Goal: Transaction & Acquisition: Purchase product/service

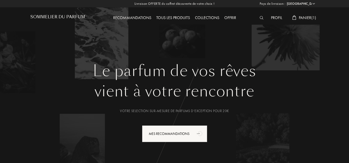
select select "FR"
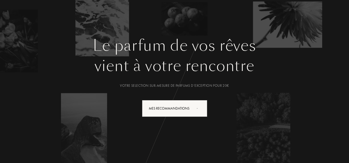
scroll to position [51, 0]
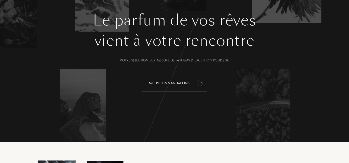
click at [188, 86] on div "Mes Recommandations" at bounding box center [174, 83] width 65 height 17
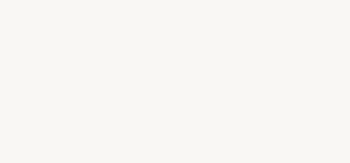
select select "FR"
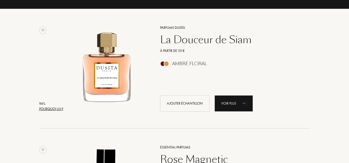
scroll to position [70, 0]
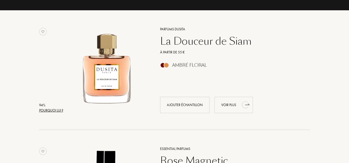
click at [230, 106] on div "Voir plus" at bounding box center [233, 105] width 38 height 16
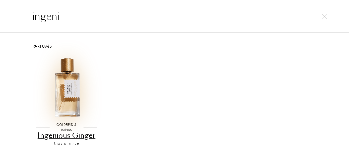
type input "ingeni"
click at [65, 106] on img at bounding box center [66, 87] width 64 height 64
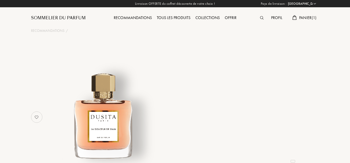
select select "FR"
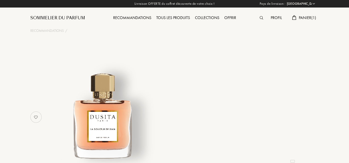
select select "4"
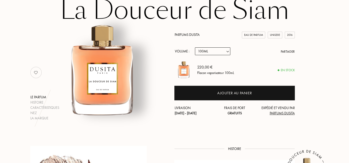
scroll to position [31, 0]
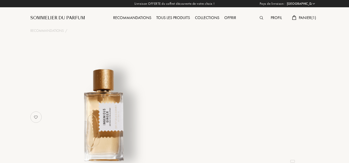
select select "FR"
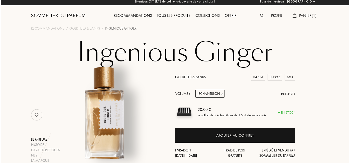
scroll to position [3, 0]
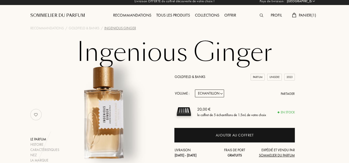
click at [219, 95] on select "Echantillon 10mL 50mL 100mL" at bounding box center [209, 93] width 29 height 8
select select "1"
click at [195, 90] on select "Echantillon 10mL 50mL 100mL" at bounding box center [209, 93] width 29 height 8
select select "1"
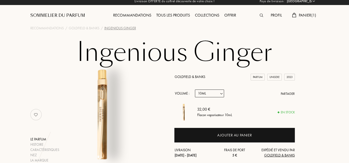
click at [220, 96] on select "Echantillon 10mL 50mL 100mL" at bounding box center [209, 93] width 29 height 8
select select "2"
click at [195, 90] on select "Echantillon 10mL 50mL 100mL" at bounding box center [209, 93] width 29 height 8
select select "2"
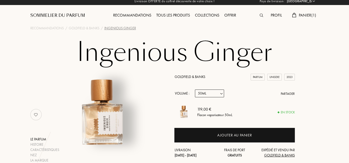
click at [221, 95] on select "Echantillon 10mL 50mL 100mL" at bounding box center [209, 93] width 29 height 8
select select "3"
click at [195, 90] on select "Echantillon 10mL 50mL 100mL" at bounding box center [209, 93] width 29 height 8
select select "3"
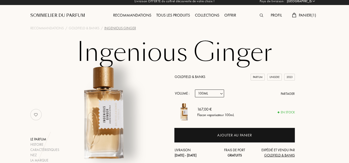
click at [220, 95] on select "Echantillon 10mL 50mL 100mL" at bounding box center [209, 93] width 29 height 8
select select "2"
click at [195, 90] on select "Echantillon 10mL 50mL 100mL" at bounding box center [209, 93] width 29 height 8
select select "2"
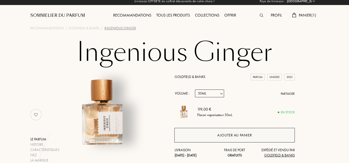
click at [210, 138] on div "Ajouter au panier" at bounding box center [234, 135] width 120 height 15
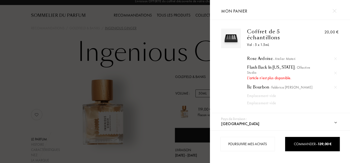
click at [231, 46] on img at bounding box center [231, 38] width 17 height 17
click at [265, 33] on div "Coffret de 5 échantillons" at bounding box center [278, 35] width 62 height 12
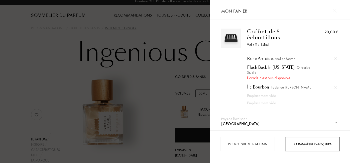
click at [315, 148] on link "Commander – 139,00 €" at bounding box center [312, 144] width 55 height 14
click at [309, 146] on div "Commander – 139,00 €" at bounding box center [312, 143] width 54 height 5
click at [309, 145] on div "Commander – 139,00 €" at bounding box center [312, 143] width 54 height 5
click at [308, 145] on div "Commander – 139,00 €" at bounding box center [312, 143] width 54 height 5
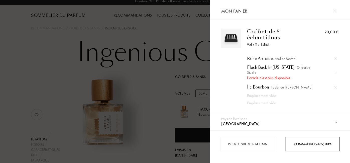
click at [323, 146] on span "139,00 €" at bounding box center [325, 144] width 14 height 5
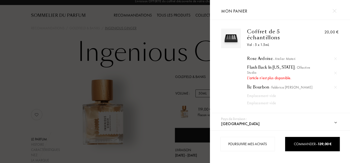
click at [251, 67] on div "Flash Back In New York - Olfactive Studio" at bounding box center [292, 70] width 90 height 10
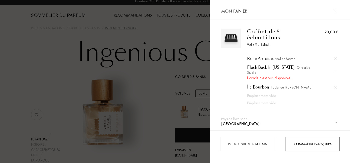
click at [327, 143] on span "139,00 €" at bounding box center [325, 144] width 14 height 5
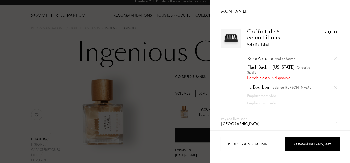
click at [232, 38] on img at bounding box center [231, 38] width 17 height 17
click at [255, 86] on div "Île Bourbon - Fabbrica Della Musa" at bounding box center [292, 87] width 90 height 5
click at [288, 61] on div "Rose Ardoise - Atelier Materi Flash Back In New York - Olfactive Studio L'artic…" at bounding box center [278, 78] width 62 height 55
click at [287, 59] on span "- Atelier Materi" at bounding box center [284, 58] width 23 height 5
click at [271, 68] on div "Flash Back In New York - Olfactive Studio" at bounding box center [292, 70] width 90 height 10
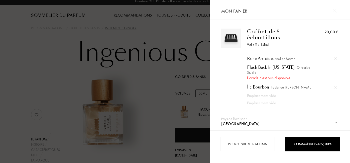
click at [259, 88] on div "Île Bourbon - Fabbrica Della Musa" at bounding box center [292, 87] width 90 height 5
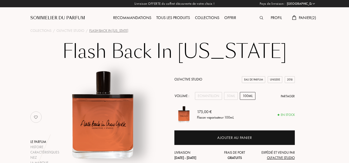
select select "FR"
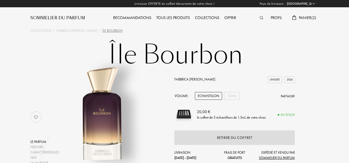
select select "FR"
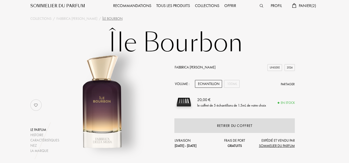
scroll to position [26, 0]
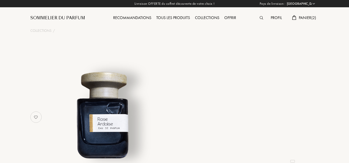
select select "FR"
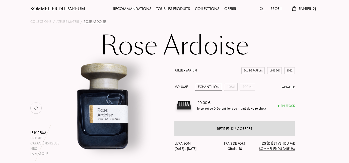
scroll to position [22, 0]
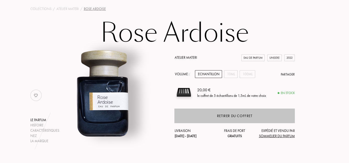
click at [269, 114] on div "Retirer du coffret" at bounding box center [234, 116] width 120 height 15
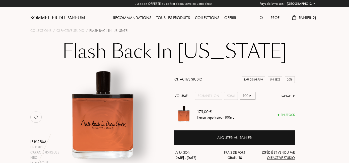
select select "FR"
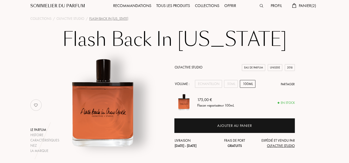
scroll to position [13, 0]
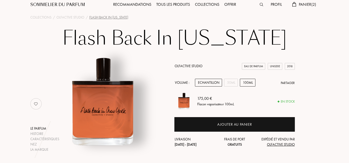
click at [218, 86] on div "Echantillon" at bounding box center [208, 83] width 27 height 8
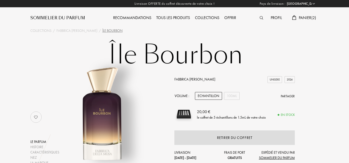
select select "FR"
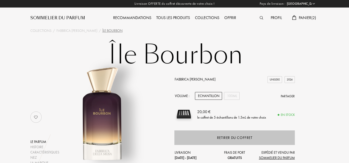
click at [250, 137] on div "Retirer du coffret" at bounding box center [234, 138] width 35 height 6
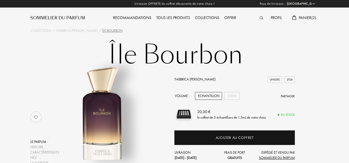
click at [305, 18] on span "Panier ( 2 )" at bounding box center [308, 17] width 18 height 5
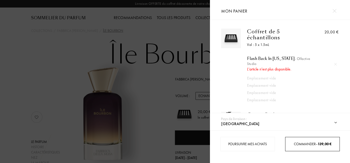
click at [327, 142] on span "139,00 €" at bounding box center [325, 144] width 14 height 5
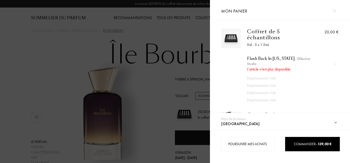
click at [23, 47] on div at bounding box center [105, 81] width 210 height 163
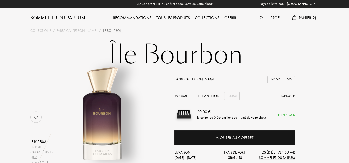
click at [212, 17] on div "Collections" at bounding box center [206, 18] width 29 height 7
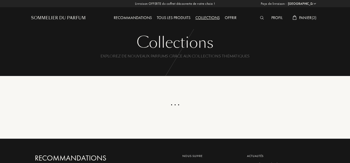
select select "FR"
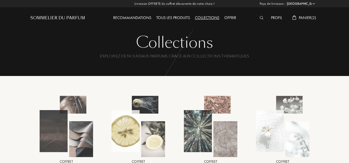
click at [177, 16] on div "Tous les produits" at bounding box center [173, 18] width 39 height 7
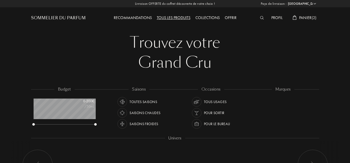
select select "FR"
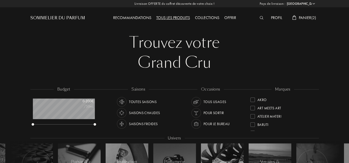
scroll to position [25, 62]
click at [254, 103] on div "Art Meets Art" at bounding box center [282, 106] width 65 height 8
click at [254, 99] on div at bounding box center [252, 99] width 5 height 5
click at [252, 101] on div at bounding box center [252, 99] width 5 height 5
click at [254, 120] on div "Baruti" at bounding box center [282, 123] width 65 height 8
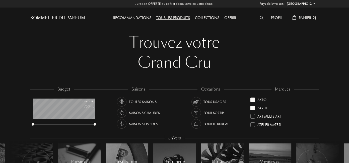
click at [252, 105] on div "Baruti" at bounding box center [259, 107] width 18 height 7
click at [253, 116] on div at bounding box center [252, 116] width 5 height 5
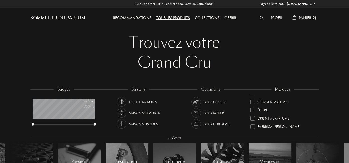
scroll to position [48, 0]
click at [253, 110] on div at bounding box center [252, 110] width 5 height 5
click at [256, 120] on div "L'Orchestre Parfum" at bounding box center [270, 117] width 41 height 7
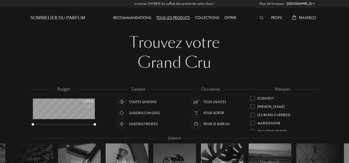
scroll to position [120, 0]
click at [253, 114] on div at bounding box center [252, 112] width 5 height 5
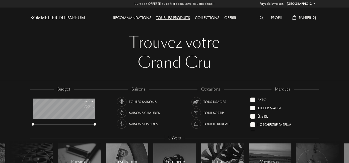
scroll to position [0, 0]
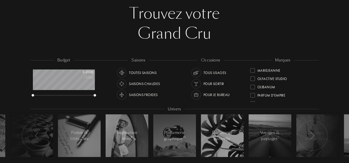
scroll to position [143, 0]
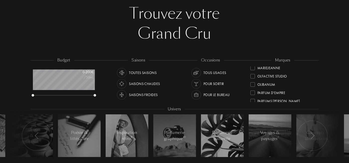
click at [253, 77] on div at bounding box center [252, 76] width 5 height 5
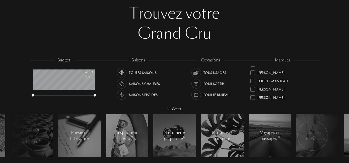
scroll to position [190, 0]
click at [253, 87] on div at bounding box center [252, 87] width 5 height 5
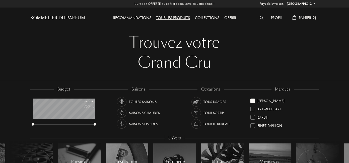
click at [261, 20] on div at bounding box center [262, 18] width 11 height 7
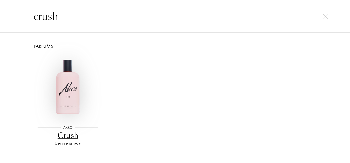
type input "crush"
click at [67, 101] on img at bounding box center [68, 87] width 64 height 64
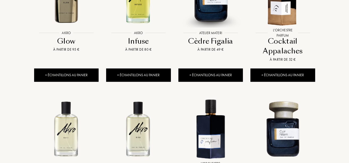
scroll to position [397, 0]
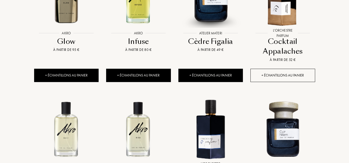
click at [293, 79] on div "+ Échantillons au panier" at bounding box center [282, 75] width 65 height 13
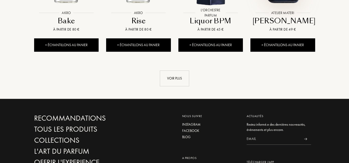
scroll to position [551, 0]
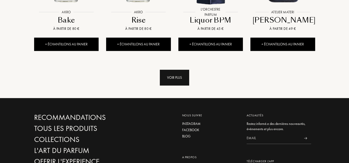
click at [172, 77] on div "Voir plus" at bounding box center [174, 78] width 29 height 16
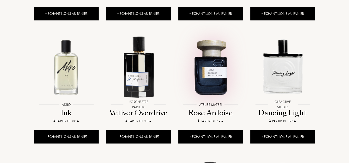
scroll to position [708, 0]
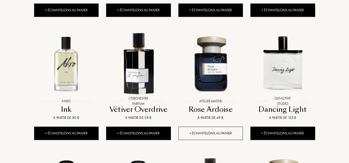
click at [193, 133] on div "+ Échantillons au panier" at bounding box center [210, 133] width 65 height 13
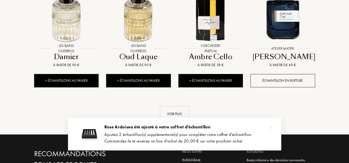
scroll to position [874, 0]
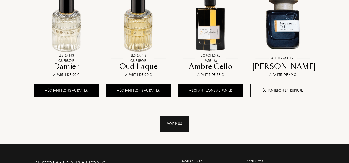
click at [181, 125] on div "Voir plus" at bounding box center [174, 124] width 29 height 16
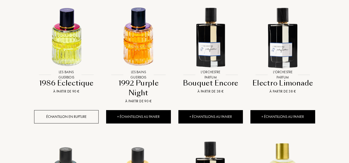
scroll to position [982, 0]
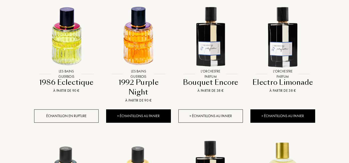
click at [208, 116] on div "+ Échantillons au panier" at bounding box center [210, 115] width 65 height 13
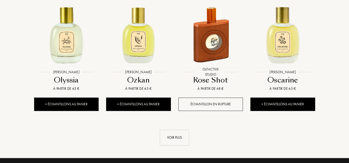
scroll to position [1254, 0]
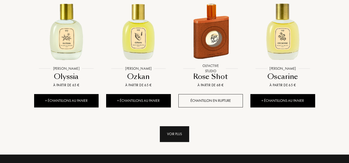
click at [186, 126] on div "Voir plus" at bounding box center [174, 134] width 29 height 16
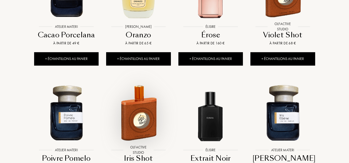
scroll to position [1405, 0]
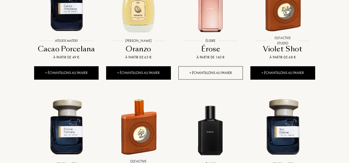
click at [199, 66] on div "+ Échantillons au panier" at bounding box center [210, 72] width 65 height 13
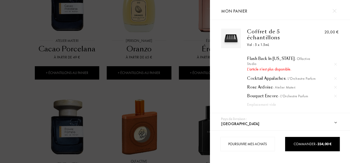
click at [13, 120] on div at bounding box center [105, 81] width 210 height 163
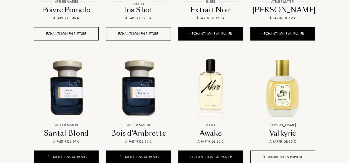
scroll to position [1573, 0]
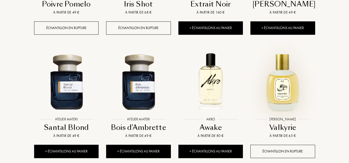
click at [283, 98] on img at bounding box center [282, 81] width 65 height 65
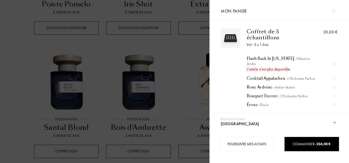
click at [286, 63] on div "Flash Back In New York - Olfactive Studio" at bounding box center [290, 61] width 89 height 10
click at [333, 12] on img at bounding box center [333, 11] width 4 height 4
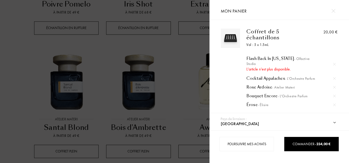
click at [337, 12] on div at bounding box center [333, 11] width 9 height 9
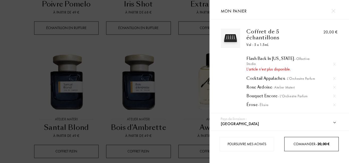
click at [311, 142] on span "Commander – 20,00 €" at bounding box center [311, 144] width 36 height 5
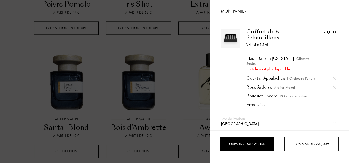
click at [256, 145] on div "Poursuivre mes achats" at bounding box center [246, 144] width 54 height 14
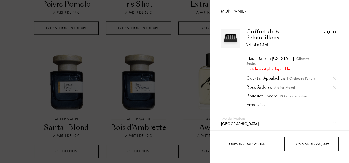
click at [238, 12] on span "Mon panier" at bounding box center [234, 11] width 26 height 6
click at [307, 145] on span "Commander – 20,00 €" at bounding box center [311, 144] width 36 height 5
click at [331, 116] on div "Gratuit" at bounding box center [322, 129] width 29 height 26
click at [333, 34] on div "20,00 €" at bounding box center [330, 32] width 14 height 6
click at [261, 39] on div "Coffret de 5 échantillons" at bounding box center [277, 35] width 62 height 12
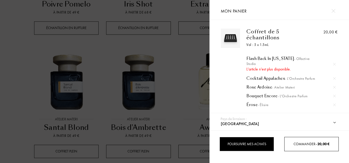
click at [240, 146] on div "Poursuivre mes achats" at bounding box center [246, 144] width 54 height 14
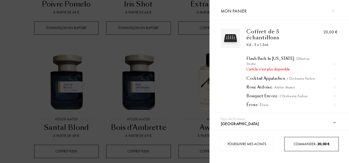
click at [261, 69] on div "L'article n'est plus disponible." at bounding box center [290, 69] width 89 height 6
click at [294, 59] on span "- Olfactive Studio" at bounding box center [277, 61] width 63 height 10
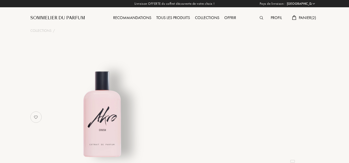
select select "FR"
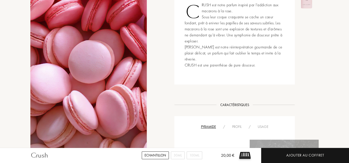
scroll to position [64, 0]
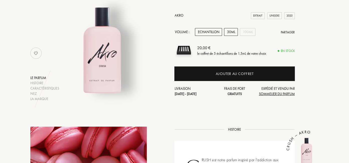
click at [231, 31] on div "30mL" at bounding box center [231, 32] width 14 height 8
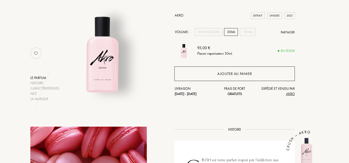
click at [257, 76] on div "Ajouter au panier" at bounding box center [234, 73] width 120 height 15
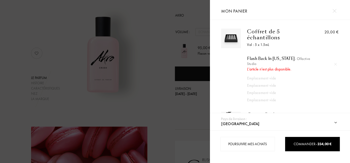
click at [91, 30] on div at bounding box center [105, 81] width 210 height 163
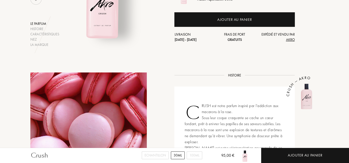
scroll to position [0, 0]
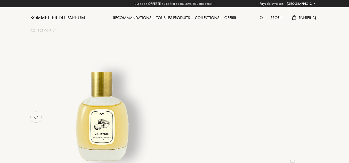
select select "FR"
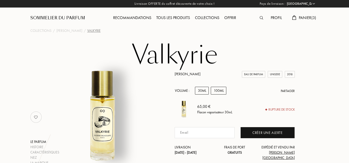
click at [220, 91] on div "100mL" at bounding box center [219, 91] width 16 height 8
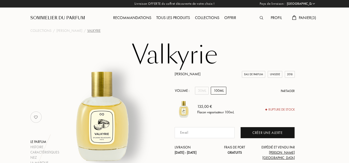
click at [301, 19] on span "Panier ( 3 )" at bounding box center [308, 17] width 18 height 5
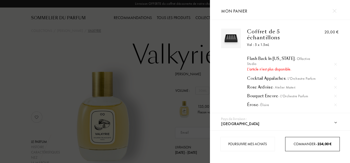
click at [322, 145] on span "234,00 €" at bounding box center [325, 144] width 14 height 5
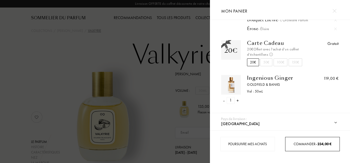
scroll to position [120, 0]
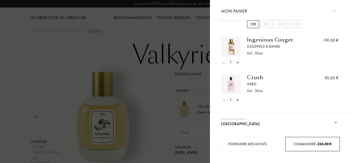
click at [276, 123] on select "[GEOGRAPHIC_DATA] [GEOGRAPHIC_DATA] [GEOGRAPHIC_DATA] [GEOGRAPHIC_DATA] [GEOGRA…" at bounding box center [284, 123] width 129 height 13
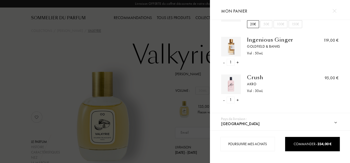
drag, startPoint x: 325, startPoint y: 139, endPoint x: 325, endPoint y: 145, distance: 5.5
click at [325, 144] on div "Commander – 234,00 €" at bounding box center [312, 144] width 55 height 14
click at [325, 145] on span "234,00 €" at bounding box center [325, 144] width 14 height 5
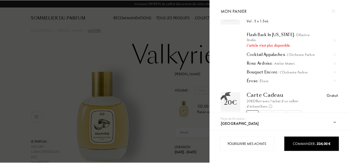
scroll to position [0, 0]
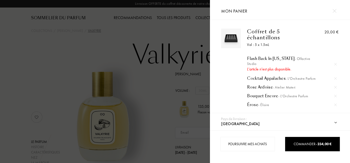
click at [40, 64] on div at bounding box center [105, 81] width 210 height 163
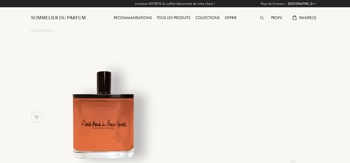
select select "FR"
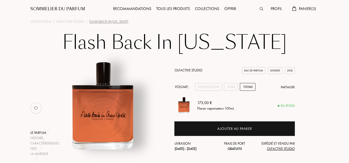
scroll to position [12, 0]
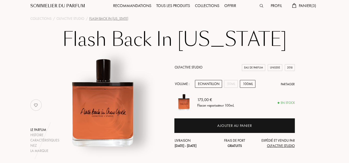
click at [204, 87] on div "Echantillon" at bounding box center [208, 84] width 27 height 8
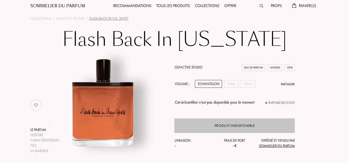
click at [248, 122] on div "Produit indisponible" at bounding box center [234, 125] width 120 height 15
click at [245, 126] on div "Produit indisponible" at bounding box center [234, 126] width 40 height 6
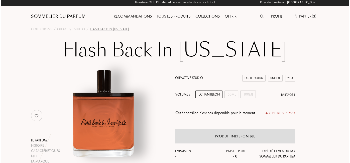
scroll to position [0, 0]
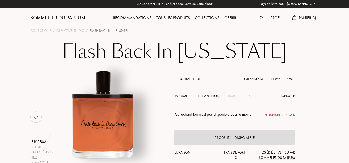
click at [300, 15] on span "Panier ( 3 )" at bounding box center [308, 17] width 18 height 5
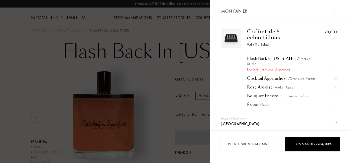
click at [299, 18] on div "Mon panier" at bounding box center [280, 10] width 125 height 20
click at [337, 12] on div at bounding box center [334, 11] width 9 height 9
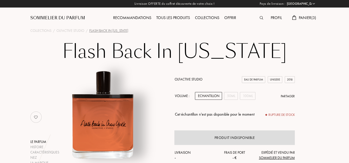
click at [301, 16] on span "Panier ( 3 )" at bounding box center [308, 17] width 18 height 5
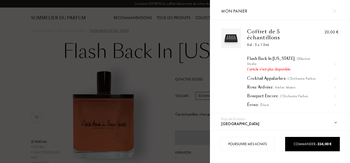
click at [335, 123] on select "Afghanistan Afrique du Sud Albanie Algérie Allemagne Andorre Angola Anguilla An…" at bounding box center [284, 123] width 129 height 13
click at [271, 69] on div "L'article n'est plus disponible." at bounding box center [292, 69] width 90 height 6
click at [269, 35] on div "Coffret de 5 échantillons" at bounding box center [278, 35] width 62 height 12
click at [236, 40] on img at bounding box center [231, 38] width 17 height 17
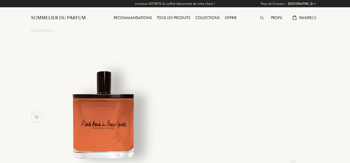
select select "FR"
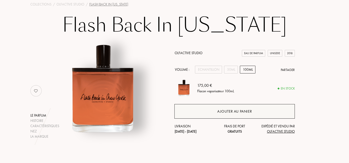
scroll to position [30, 0]
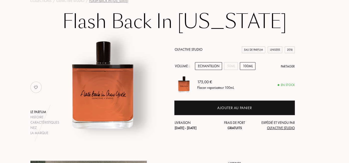
click at [214, 67] on div "Echantillon" at bounding box center [208, 66] width 27 height 8
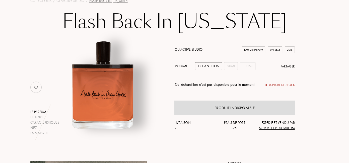
click at [229, 132] on div "Olfactive Studio Eau de Parfum Unisexe 2018 Volume : Echantillon 50mL 100mL Par…" at bounding box center [234, 87] width 120 height 97
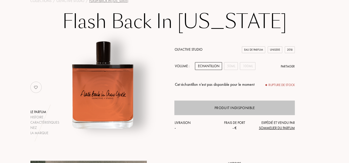
click at [235, 109] on div "Produit indisponible" at bounding box center [234, 108] width 40 height 6
click at [236, 109] on div "Produit indisponible" at bounding box center [234, 108] width 40 height 6
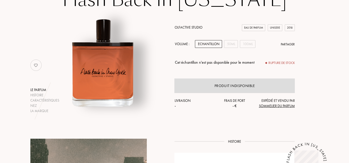
scroll to position [51, 0]
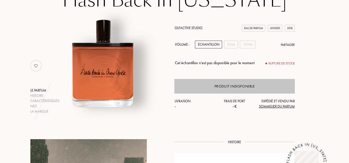
click at [241, 85] on div "Produit indisponible" at bounding box center [234, 86] width 40 height 6
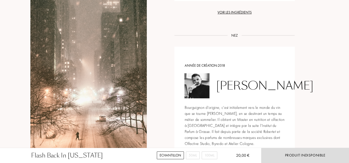
scroll to position [584, 0]
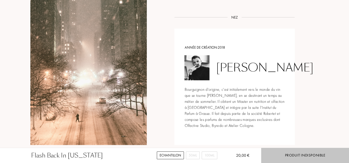
click at [304, 157] on div "Produit indisponible" at bounding box center [305, 155] width 40 height 6
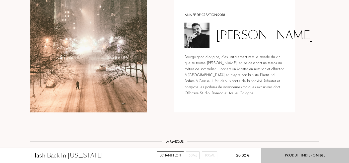
scroll to position [620, 0]
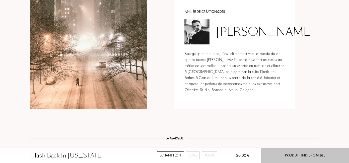
click at [296, 156] on div "Produit indisponible" at bounding box center [305, 155] width 40 height 6
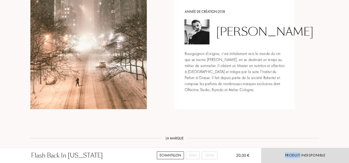
click at [165, 157] on div "Echantillon" at bounding box center [170, 155] width 27 height 8
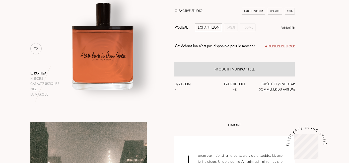
scroll to position [0, 0]
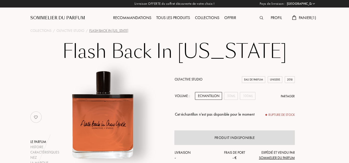
click at [275, 14] on div "Profil Panier ( 1 )" at bounding box center [282, 14] width 72 height 28
click at [309, 19] on span "Panier ( 1 )" at bounding box center [308, 17] width 18 height 5
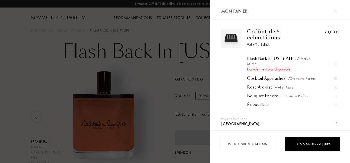
click at [100, 115] on div at bounding box center [105, 81] width 210 height 163
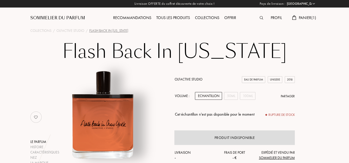
click at [219, 97] on div "Echantillon" at bounding box center [208, 96] width 27 height 8
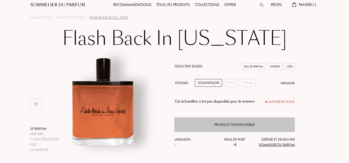
scroll to position [17, 0]
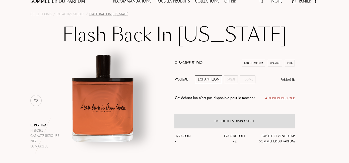
click at [276, 98] on div "Rupture de stock" at bounding box center [279, 98] width 29 height 5
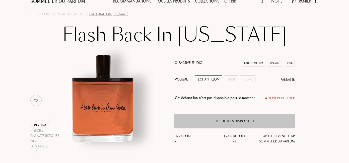
click at [245, 127] on div "Produit indisponible" at bounding box center [234, 121] width 120 height 15
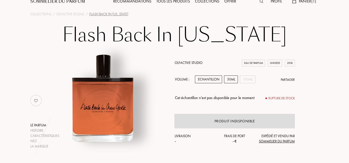
click at [235, 78] on div "50mL" at bounding box center [231, 79] width 14 height 8
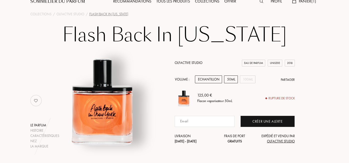
click at [206, 80] on div "Echantillon" at bounding box center [208, 79] width 27 height 8
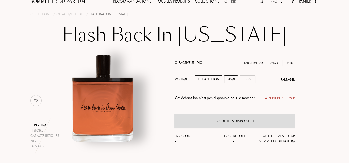
click at [228, 79] on div "50mL" at bounding box center [231, 79] width 14 height 8
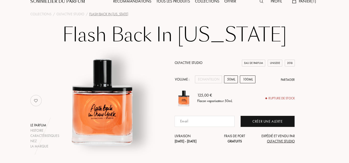
click at [246, 82] on div "100mL" at bounding box center [248, 79] width 16 height 8
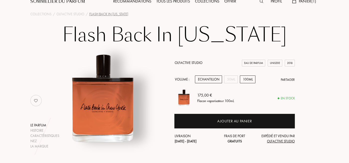
click at [213, 82] on div "Echantillon" at bounding box center [208, 79] width 27 height 8
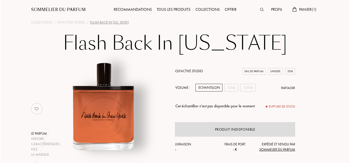
scroll to position [3, 0]
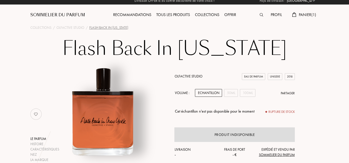
click at [305, 16] on span "Panier ( 1 )" at bounding box center [308, 14] width 18 height 5
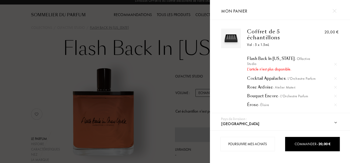
click at [276, 72] on div "Flash Back In New York - Olfactive Studio L'article n'est plus disponible. Cock…" at bounding box center [278, 79] width 62 height 56
click at [294, 58] on span "- Olfactive Studio" at bounding box center [278, 61] width 63 height 10
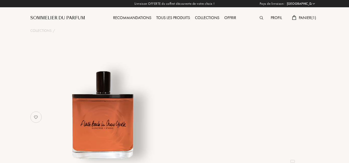
select select "FR"
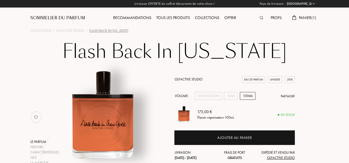
click at [313, 6] on select "[GEOGRAPHIC_DATA] [GEOGRAPHIC_DATA] [GEOGRAPHIC_DATA] [GEOGRAPHIC_DATA] [GEOGRA…" at bounding box center [300, 3] width 30 height 5
click at [306, 19] on span "Panier ( 1 )" at bounding box center [308, 17] width 18 height 5
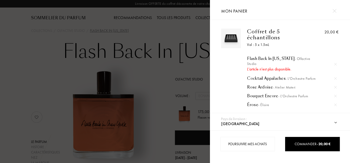
click at [276, 67] on div "L'article n'est plus disponible." at bounding box center [292, 69] width 90 height 6
click at [261, 60] on div "Flash Back In New York - Olfactive Studio" at bounding box center [292, 61] width 90 height 10
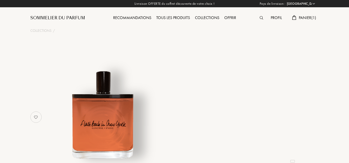
select select "FR"
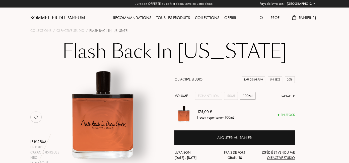
click at [299, 19] on span "Panier ( 1 )" at bounding box center [308, 17] width 18 height 5
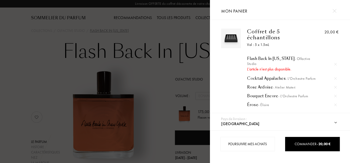
click at [266, 107] on span "- Élisire" at bounding box center [263, 105] width 11 height 5
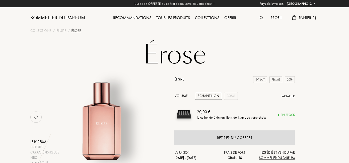
select select "FR"
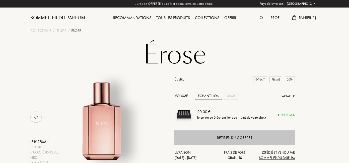
click at [254, 136] on div "Retirer du coffret" at bounding box center [234, 137] width 120 height 15
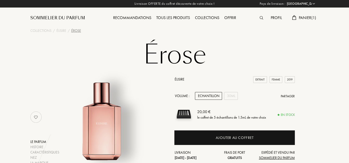
click at [299, 18] on span "Panier ( 1 )" at bounding box center [308, 17] width 18 height 5
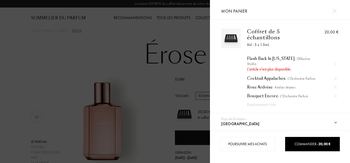
click at [259, 98] on div "Bouquet Encore - L'Orchestre Parfum" at bounding box center [292, 95] width 90 height 5
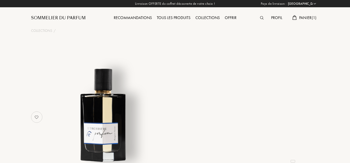
select select "FR"
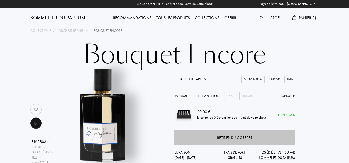
click at [203, 137] on div "Retirer du coffret" at bounding box center [234, 137] width 120 height 15
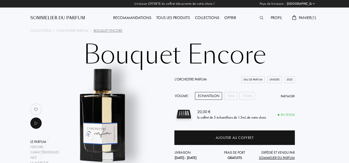
click at [313, 6] on select "[GEOGRAPHIC_DATA] [GEOGRAPHIC_DATA] [GEOGRAPHIC_DATA] [GEOGRAPHIC_DATA] [GEOGRA…" at bounding box center [300, 3] width 30 height 5
click at [305, 19] on span "Panier ( 1 )" at bounding box center [308, 17] width 18 height 5
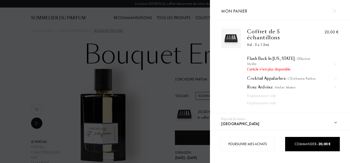
click at [264, 60] on div "Flash Back In [US_STATE] - Olfactive Studio" at bounding box center [292, 61] width 90 height 10
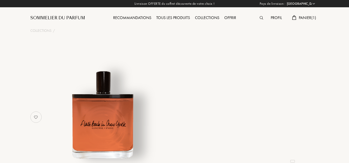
select select "FR"
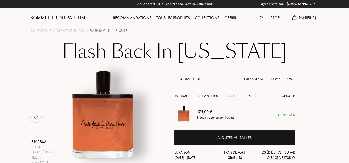
click at [219, 96] on div "Echantillon" at bounding box center [208, 96] width 27 height 8
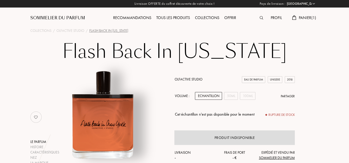
click at [306, 21] on div "Panier ( 1 )" at bounding box center [303, 18] width 29 height 7
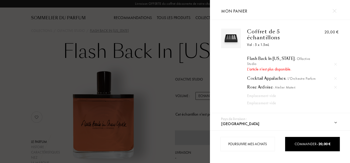
click at [263, 81] on div "Cocktail Appalaches - L'Orchestre Parfum" at bounding box center [292, 78] width 90 height 5
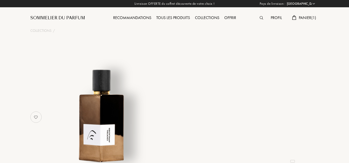
select select "FR"
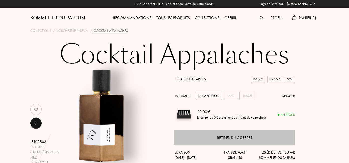
click at [205, 139] on div "Retirer du coffret" at bounding box center [234, 137] width 120 height 15
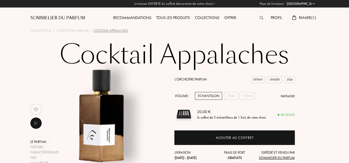
click at [303, 15] on span "Panier ( 1 )" at bounding box center [308, 17] width 18 height 5
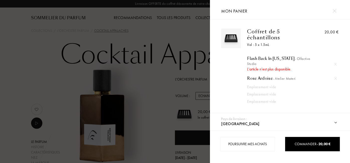
click at [261, 80] on div "Rose Ardoise - Atelier Materi" at bounding box center [292, 78] width 90 height 5
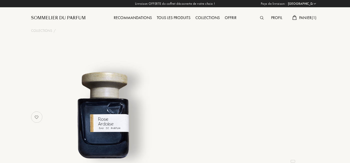
select select "FR"
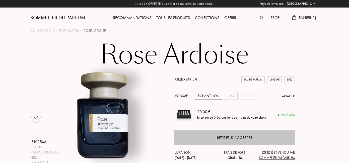
click at [227, 137] on div "Retirer du coffret" at bounding box center [234, 138] width 35 height 6
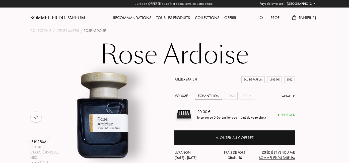
click at [306, 20] on span "Panier ( 1 )" at bounding box center [308, 17] width 18 height 5
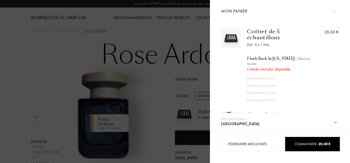
click at [264, 61] on div "Flash Back In [US_STATE] - Olfactive Studio" at bounding box center [292, 61] width 90 height 10
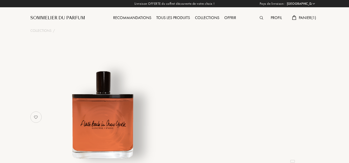
select select "FR"
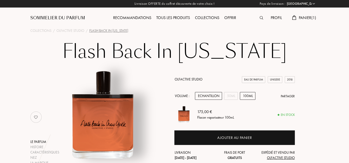
click at [211, 95] on div "Echantillon" at bounding box center [208, 96] width 27 height 8
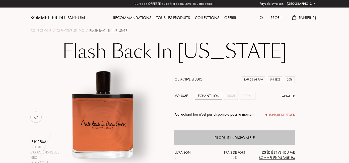
click at [222, 142] on div "Produit indisponible" at bounding box center [234, 137] width 120 height 15
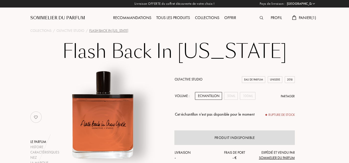
click at [302, 19] on span "Panier ( 1 )" at bounding box center [308, 17] width 18 height 5
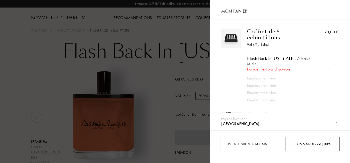
click at [328, 146] on div "Commander – 20,00 €" at bounding box center [312, 143] width 54 height 5
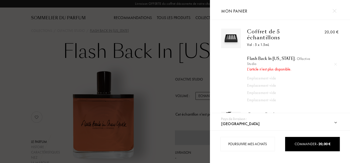
click at [63, 72] on div at bounding box center [105, 81] width 210 height 163
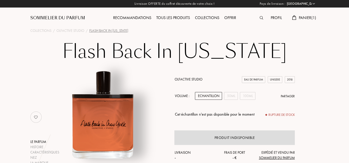
click at [261, 18] on img at bounding box center [261, 18] width 4 height 4
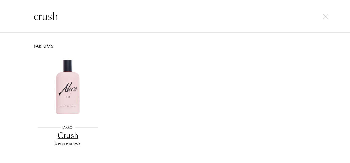
type input "crush"
click at [56, 136] on div "Crush" at bounding box center [67, 136] width 67 height 10
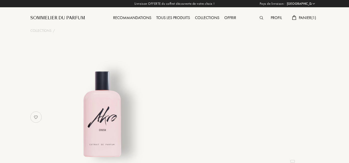
select select "FR"
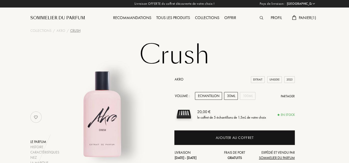
click at [230, 98] on div "30mL" at bounding box center [231, 96] width 14 height 8
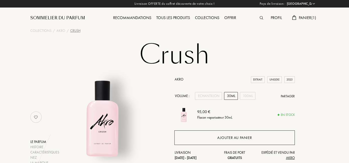
click at [226, 139] on div "Ajouter au panier" at bounding box center [234, 138] width 35 height 6
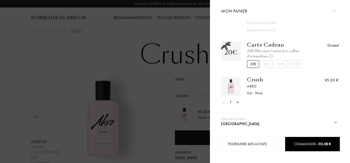
scroll to position [72, 0]
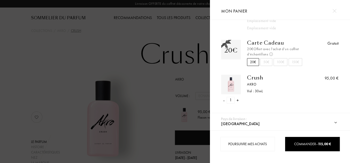
click at [334, 122] on select "[GEOGRAPHIC_DATA] [GEOGRAPHIC_DATA] [GEOGRAPHIC_DATA] [GEOGRAPHIC_DATA] [GEOGRA…" at bounding box center [284, 123] width 129 height 13
click at [334, 121] on select "[GEOGRAPHIC_DATA] [GEOGRAPHIC_DATA] [GEOGRAPHIC_DATA] [GEOGRAPHIC_DATA] [GEOGRA…" at bounding box center [284, 123] width 129 height 13
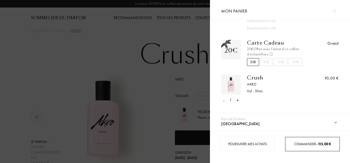
click at [313, 150] on link "Commander – 115,00 €" at bounding box center [312, 144] width 55 height 14
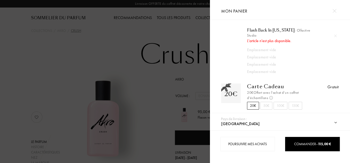
scroll to position [0, 0]
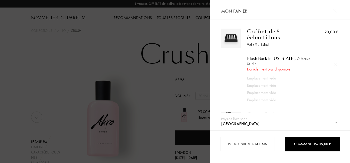
click at [336, 33] on div "20,00 €" at bounding box center [331, 32] width 14 height 6
click at [229, 11] on span "Mon panier" at bounding box center [234, 11] width 26 height 6
click at [221, 11] on span "Mon panier" at bounding box center [234, 11] width 26 height 6
click at [251, 80] on div "Emplacement vide" at bounding box center [287, 78] width 81 height 6
click at [257, 69] on div "L'article n'est plus disponible." at bounding box center [292, 69] width 90 height 6
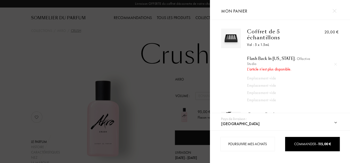
click at [251, 61] on div "Flash Back In [US_STATE] - Olfactive Studio" at bounding box center [292, 61] width 90 height 10
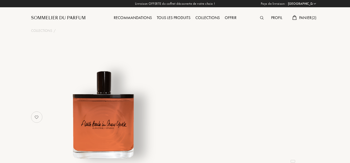
select select "FR"
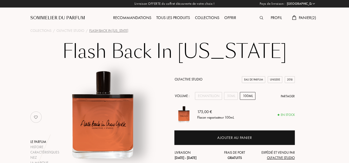
click at [307, 20] on span "Panier ( 2 )" at bounding box center [308, 17] width 18 height 5
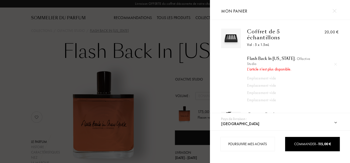
click at [231, 110] on div "Coffret de 5 échantillons Vol : 5 x 1.5mL Flash Back In [US_STATE] - Olfactive …" at bounding box center [280, 105] width 133 height 152
click at [288, 71] on div "L'article n'est plus disponible." at bounding box center [292, 69] width 90 height 6
click at [252, 88] on div "Emplacement vide" at bounding box center [287, 85] width 81 height 6
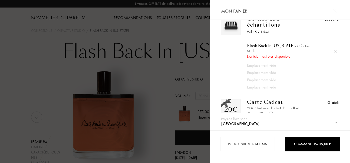
scroll to position [9, 0]
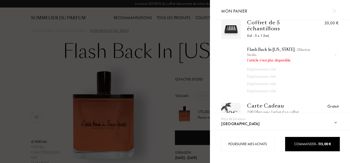
click at [271, 53] on div "Flash Back In New York - Olfactive Studio" at bounding box center [292, 52] width 90 height 10
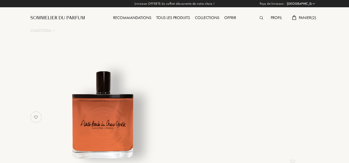
select select "FR"
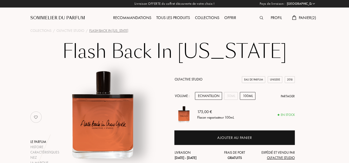
click at [217, 96] on div "Echantillon" at bounding box center [208, 96] width 27 height 8
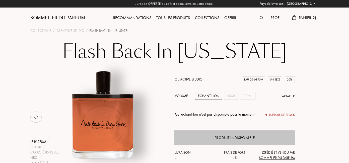
click at [213, 140] on div "Produit indisponible" at bounding box center [234, 137] width 120 height 15
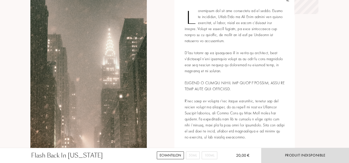
scroll to position [300, 0]
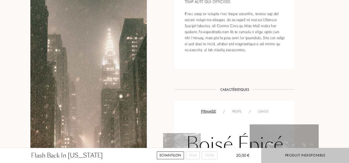
click at [323, 155] on div "Produit indisponible" at bounding box center [305, 155] width 40 height 6
click at [322, 157] on div "Produit indisponible" at bounding box center [305, 155] width 40 height 6
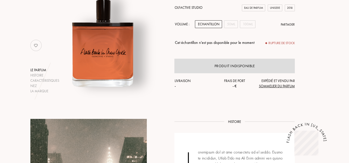
scroll to position [0, 0]
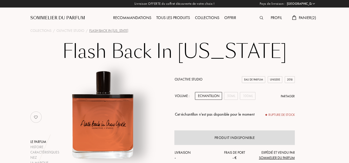
click at [308, 19] on span "Panier ( 2 )" at bounding box center [308, 17] width 18 height 5
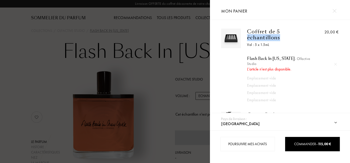
click at [243, 11] on div "[GEOGRAPHIC_DATA] : [GEOGRAPHIC_DATA] [GEOGRAPHIC_DATA] [GEOGRAPHIC_DATA] [GEOG…" at bounding box center [280, 81] width 140 height 163
click at [335, 123] on select "[GEOGRAPHIC_DATA] [GEOGRAPHIC_DATA] [GEOGRAPHIC_DATA] [GEOGRAPHIC_DATA] [GEOGRA…" at bounding box center [284, 123] width 129 height 13
click at [334, 123] on select "[GEOGRAPHIC_DATA] [GEOGRAPHIC_DATA] [GEOGRAPHIC_DATA] [GEOGRAPHIC_DATA] [GEOGRA…" at bounding box center [284, 123] width 129 height 13
click at [339, 10] on div "Mon panier" at bounding box center [280, 10] width 125 height 20
click at [335, 11] on img at bounding box center [335, 11] width 4 height 4
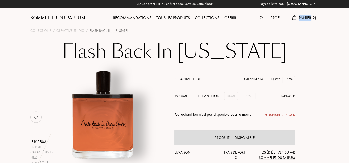
click at [256, 27] on div "Profil Panier ( 2 )" at bounding box center [282, 14] width 72 height 28
click at [268, 19] on div "Profil" at bounding box center [276, 18] width 16 height 7
click at [299, 19] on span "Panier ( 2 )" at bounding box center [308, 17] width 18 height 5
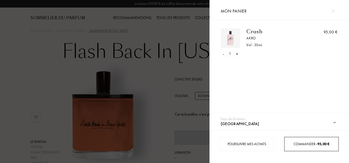
click at [295, 143] on span "Commander – 95,00 €" at bounding box center [311, 144] width 36 height 5
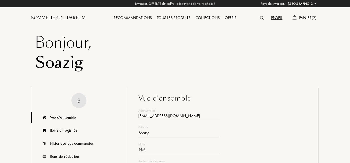
select select "FR"
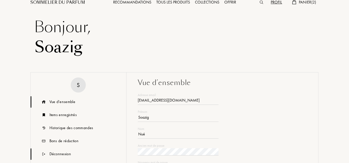
scroll to position [19, 0]
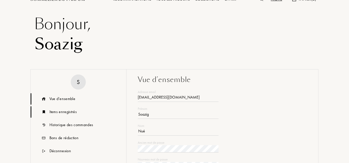
type input "soazigdupuis@gmail.com"
click at [56, 113] on div "Items enregistrés" at bounding box center [62, 112] width 27 height 6
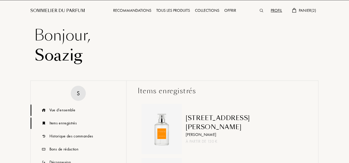
scroll to position [8, 0]
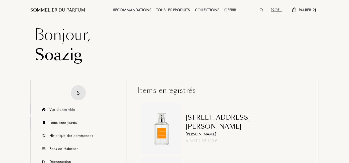
click at [65, 110] on div "Vue d’ensemble" at bounding box center [62, 110] width 26 height 6
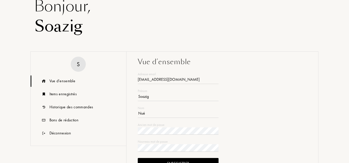
scroll to position [37, 0]
click at [79, 66] on div "S" at bounding box center [78, 63] width 3 height 9
click at [60, 107] on div "Historique des commandes" at bounding box center [71, 107] width 44 height 6
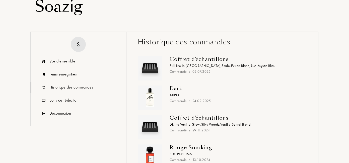
scroll to position [0, 0]
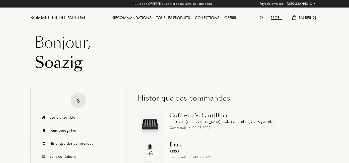
click at [303, 17] on span "Panier ( 2 )" at bounding box center [308, 17] width 18 height 5
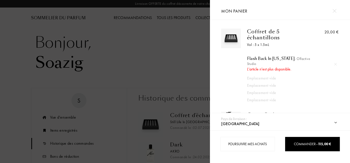
click at [337, 63] on div at bounding box center [336, 64] width 8 height 8
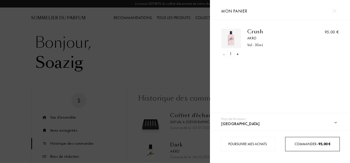
click at [302, 142] on span "Commander – 95,00 €" at bounding box center [313, 144] width 36 height 5
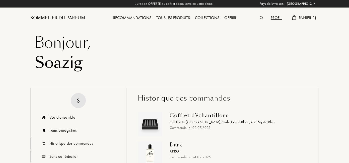
click at [70, 153] on div "Bons de réduction" at bounding box center [63, 156] width 29 height 6
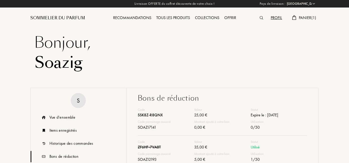
click at [161, 112] on div "SSK8Z-R8QNX" at bounding box center [166, 115] width 56 height 7
drag, startPoint x: 139, startPoint y: 86, endPoint x: 187, endPoint y: 87, distance: 47.9
click at [187, 112] on div "SSK8Z-R8QNX" at bounding box center [166, 115] width 56 height 7
click at [142, 112] on div "SSK8Z-R8QNX" at bounding box center [166, 115] width 56 height 7
drag, startPoint x: 138, startPoint y: 86, endPoint x: 164, endPoint y: 89, distance: 25.4
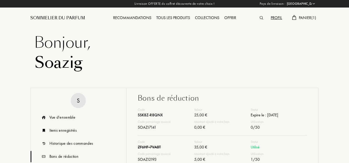
click at [164, 112] on div "SSK8Z-R8QNX" at bounding box center [166, 115] width 56 height 7
click at [139, 112] on div "SSK8Z-R8QNX" at bounding box center [166, 115] width 56 height 7
drag, startPoint x: 138, startPoint y: 86, endPoint x: 183, endPoint y: 86, distance: 45.6
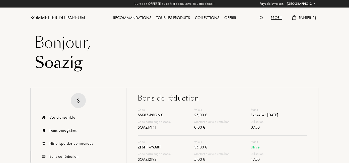
click at [183, 112] on div "SSK8Z-R8QNX" at bounding box center [166, 115] width 56 height 7
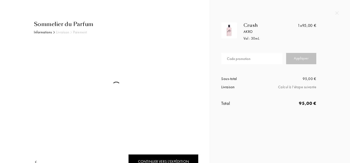
select select "FR"
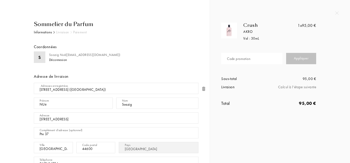
select select "FR"
click at [228, 60] on div "Code promotion" at bounding box center [239, 58] width 24 height 5
paste input "SSK8Z-R8QNX"
type input "SSK8Z-R8QNX"
click at [303, 59] on div "Appliquer" at bounding box center [301, 58] width 30 height 11
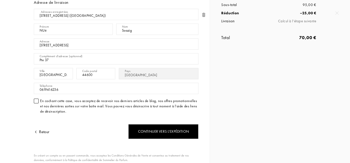
scroll to position [88, 0]
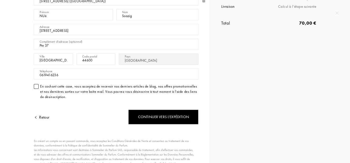
click at [38, 86] on div at bounding box center [36, 86] width 5 height 5
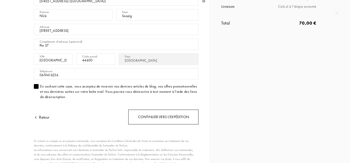
click at [161, 120] on div "Continuer vers l’expédition" at bounding box center [163, 117] width 70 height 15
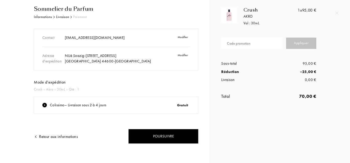
scroll to position [17, 0]
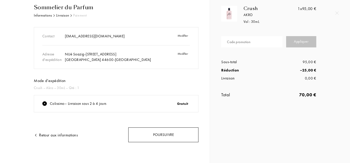
click at [163, 136] on div "Poursuivre" at bounding box center [163, 134] width 70 height 15
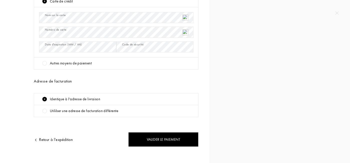
scroll to position [118, 0]
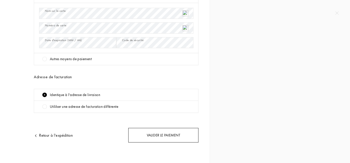
click at [155, 138] on div "Valider le paiement" at bounding box center [163, 135] width 70 height 15
